Goal: Information Seeking & Learning: Learn about a topic

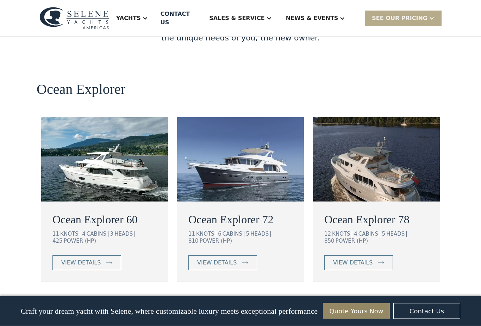
scroll to position [1243, 0]
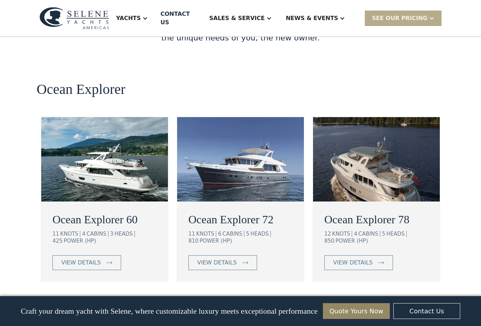
click at [421, 231] on div "12 KNOTS 4 CABINS 5 HEADS 850 POWER (HP)" at bounding box center [376, 237] width 104 height 13
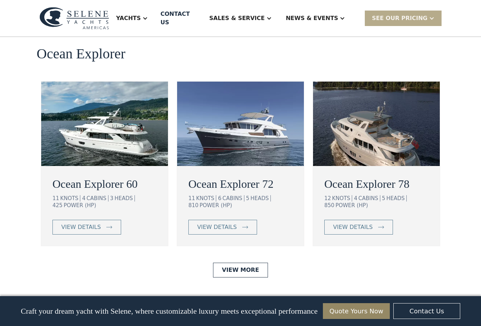
scroll to position [1279, 0]
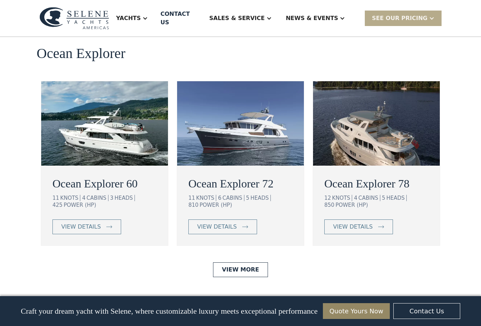
click at [245, 263] on link "View More" at bounding box center [240, 270] width 55 height 15
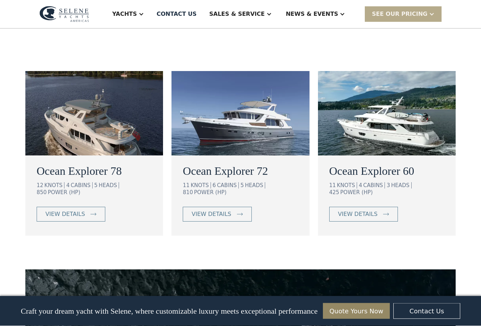
scroll to position [435, 0]
click at [366, 210] on div "view details" at bounding box center [357, 214] width 39 height 8
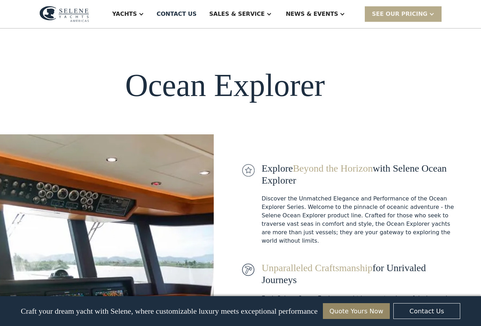
scroll to position [454, 0]
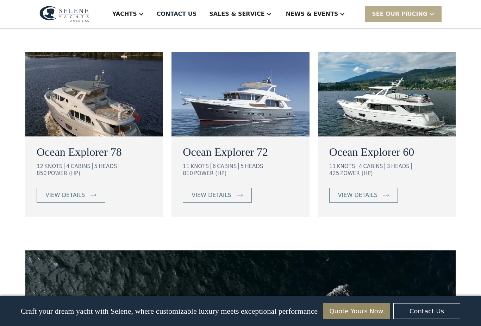
click at [92, 144] on h2 "Ocean Explorer 78" at bounding box center [94, 152] width 115 height 17
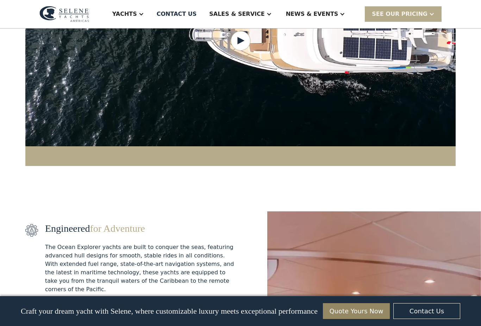
scroll to position [751, 0]
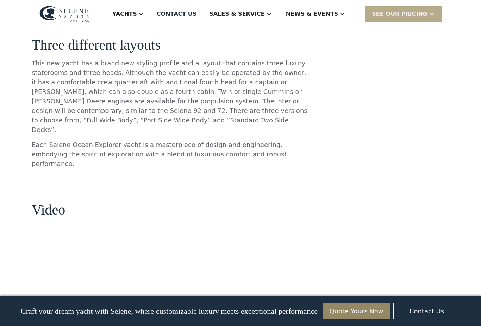
scroll to position [722, 0]
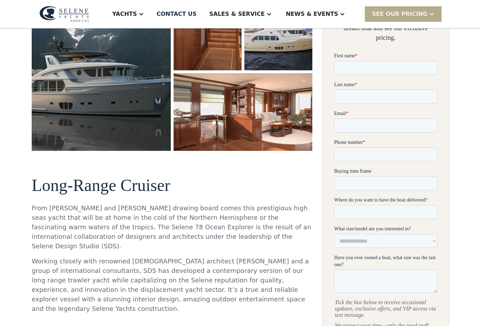
scroll to position [188, 0]
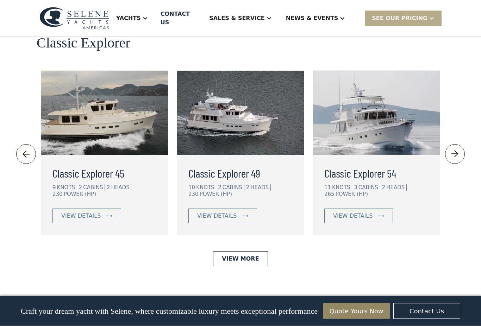
scroll to position [1546, 0]
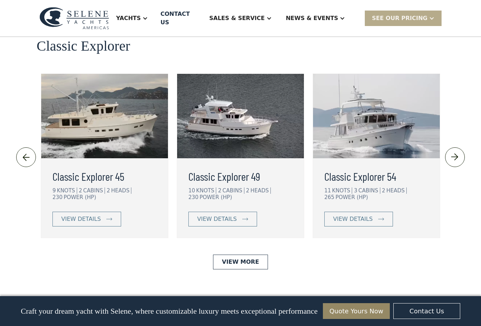
click at [241, 255] on link "View More" at bounding box center [240, 262] width 55 height 15
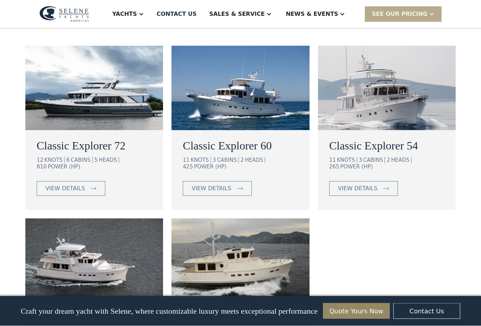
scroll to position [428, 0]
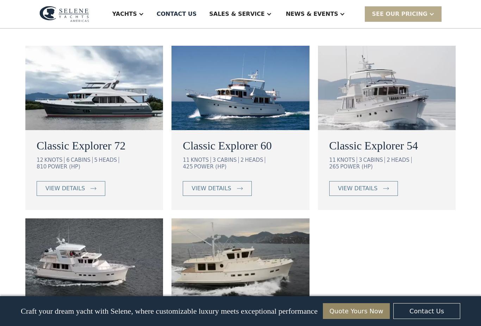
click at [237, 144] on h2 "Classic Explorer 60" at bounding box center [240, 145] width 115 height 17
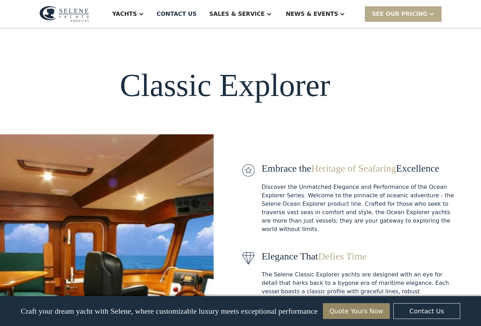
scroll to position [0, 0]
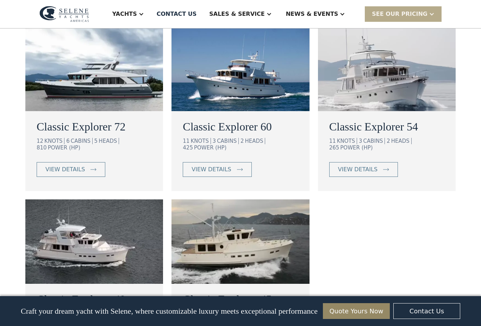
click at [71, 165] on div "view details" at bounding box center [64, 169] width 39 height 8
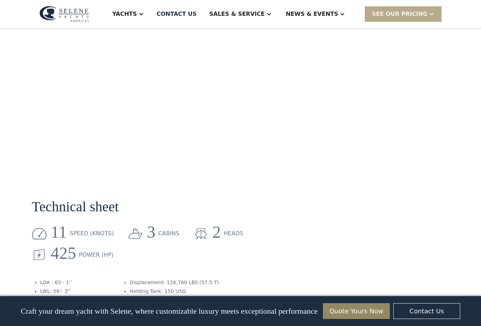
scroll to position [763, 0]
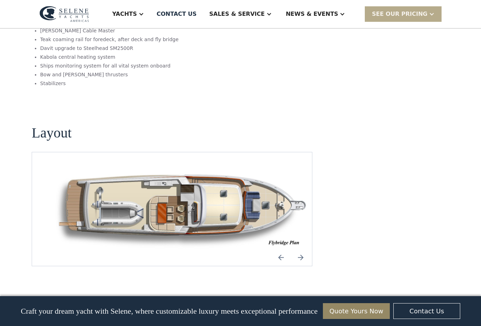
scroll to position [866, 0]
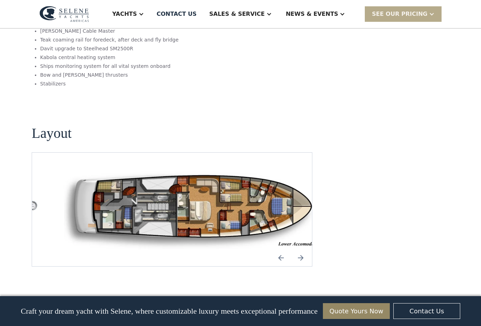
click at [229, 183] on img "open lightbox" at bounding box center [194, 210] width 269 height 80
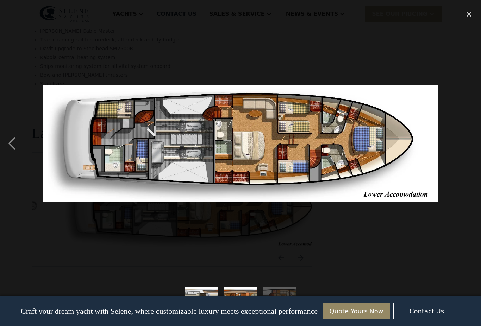
click at [322, 151] on img at bounding box center [241, 144] width 396 height 118
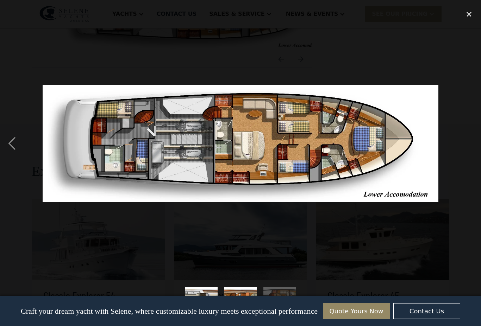
scroll to position [1063, 0]
click at [468, 14] on div "close lightbox" at bounding box center [469, 14] width 24 height 15
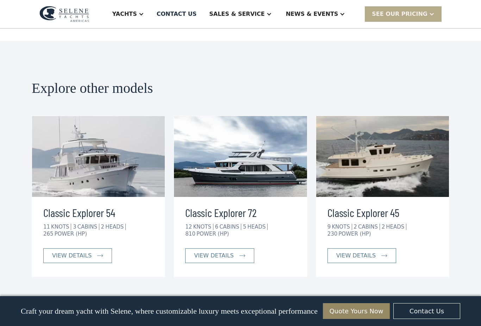
scroll to position [1148, 0]
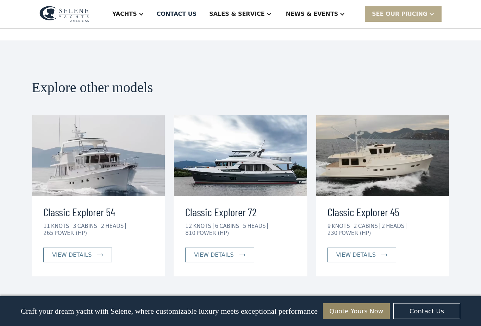
click at [227, 251] on div "view details" at bounding box center [213, 255] width 39 height 8
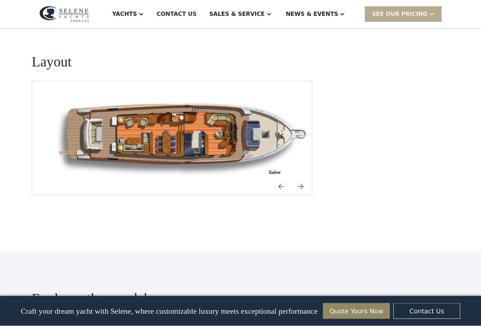
click at [231, 116] on img "open lightbox" at bounding box center [183, 139] width 269 height 80
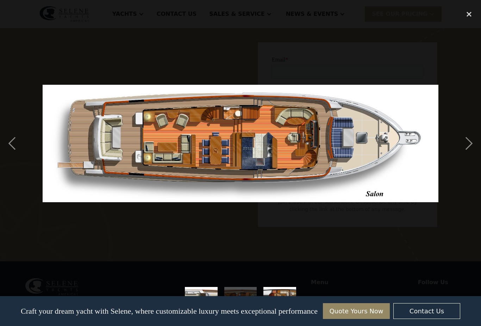
scroll to position [1449, 0]
click at [471, 12] on div "close lightbox" at bounding box center [469, 14] width 24 height 15
